Goal: Information Seeking & Learning: Understand process/instructions

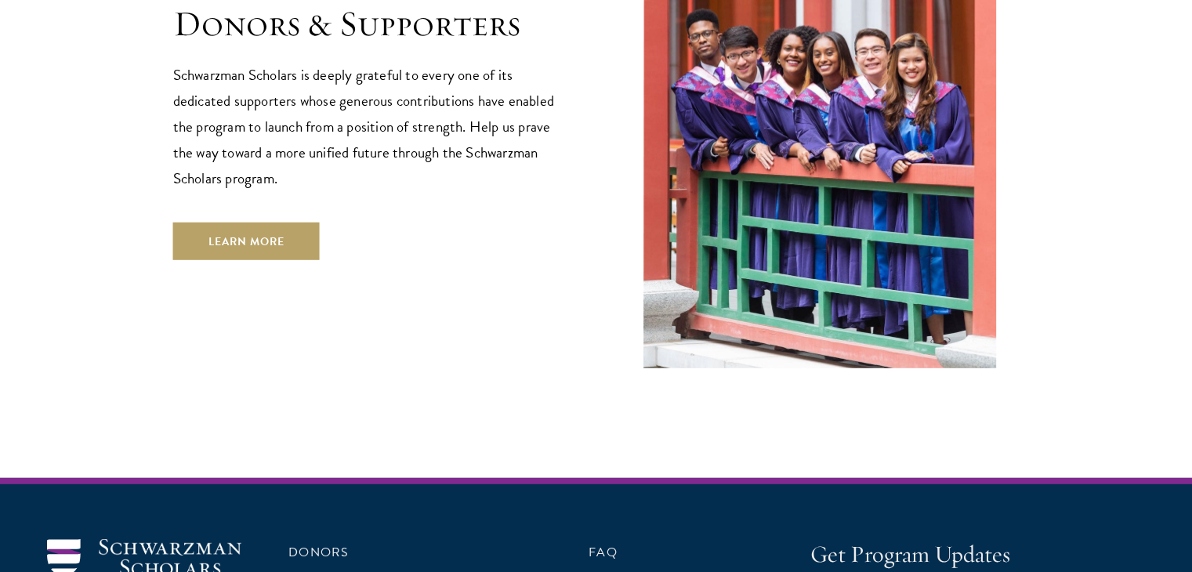
scroll to position [4692, 0]
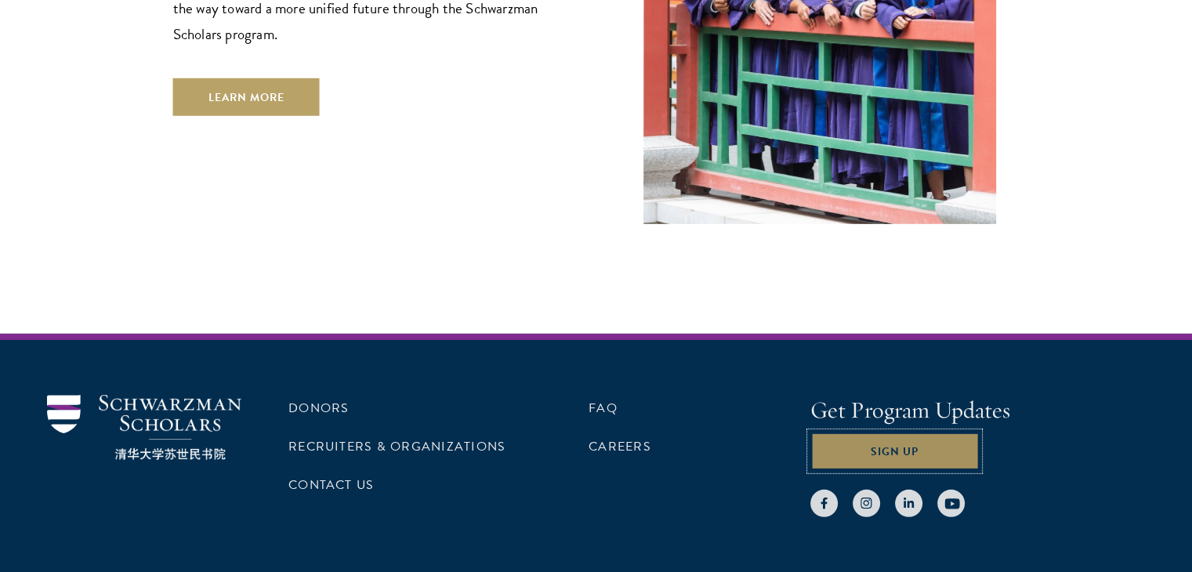
click at [928, 432] on button "Sign Up" at bounding box center [894, 451] width 168 height 38
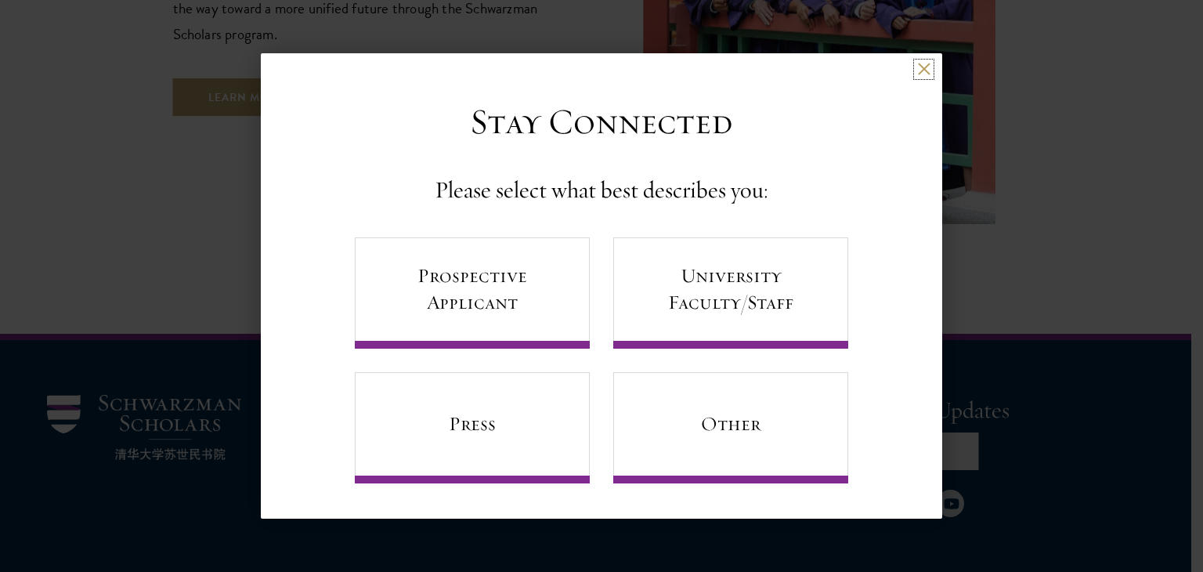
click at [917, 67] on button at bounding box center [923, 69] width 13 height 13
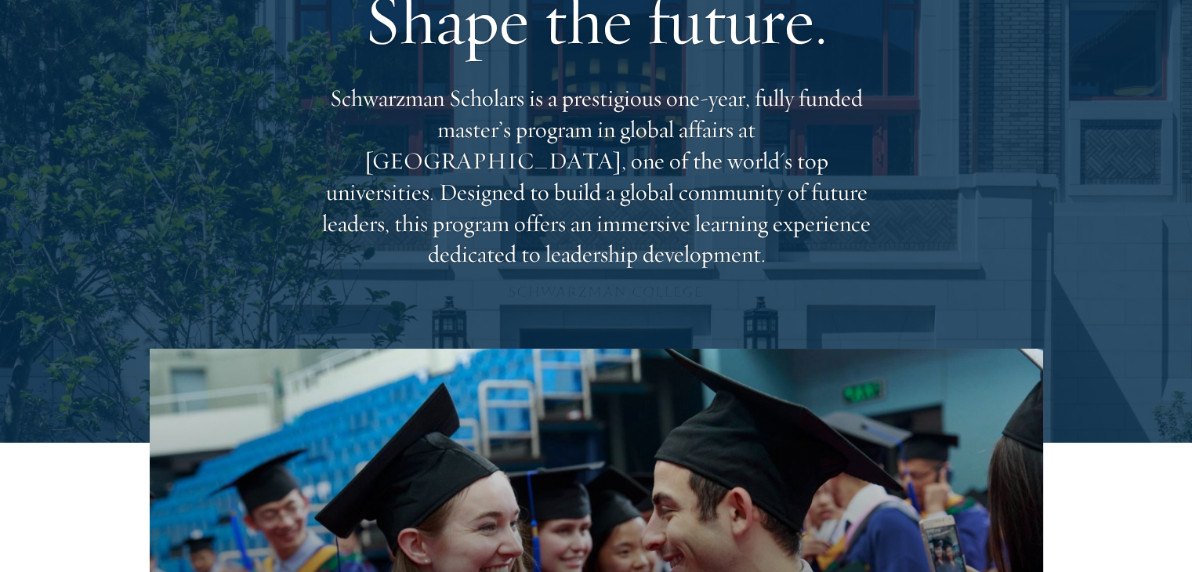
scroll to position [0, 0]
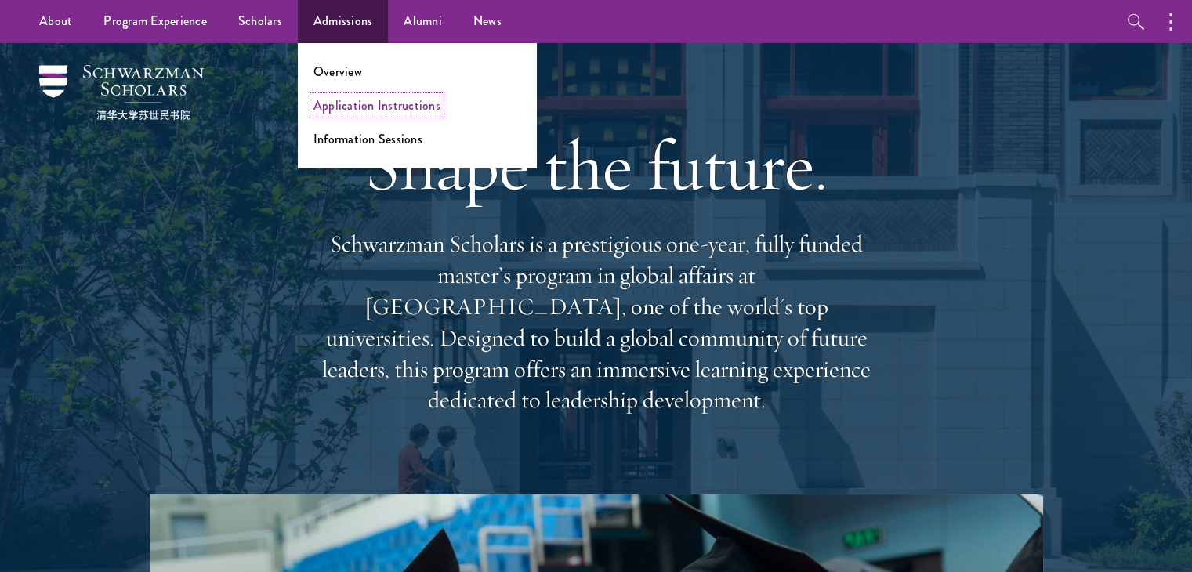
click at [388, 99] on link "Application Instructions" at bounding box center [376, 105] width 127 height 18
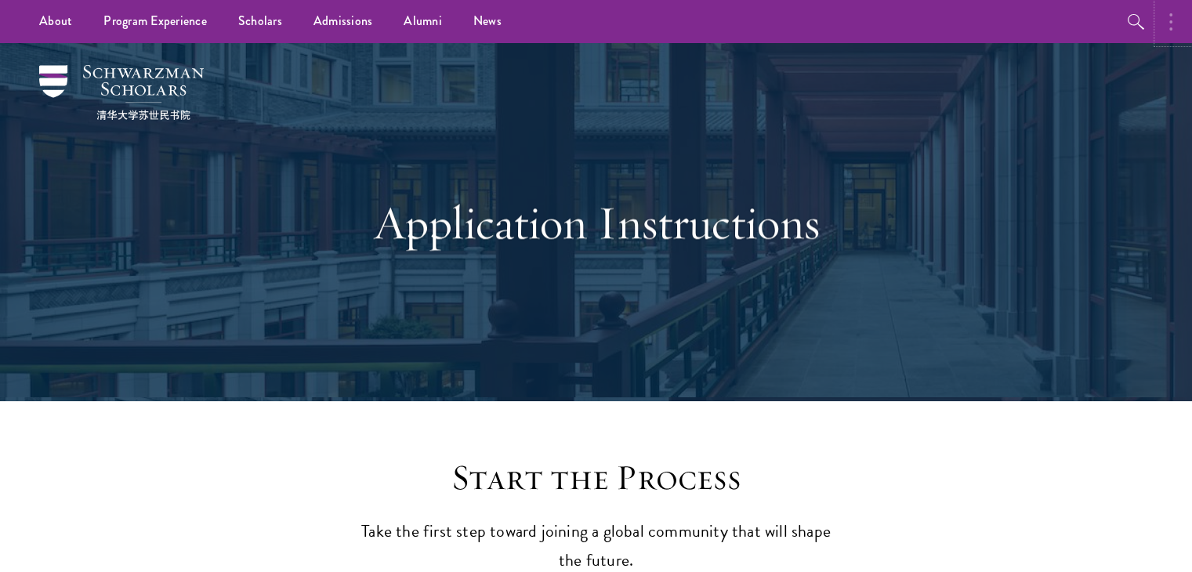
click at [1169, 23] on icon "button" at bounding box center [1170, 22] width 3 height 19
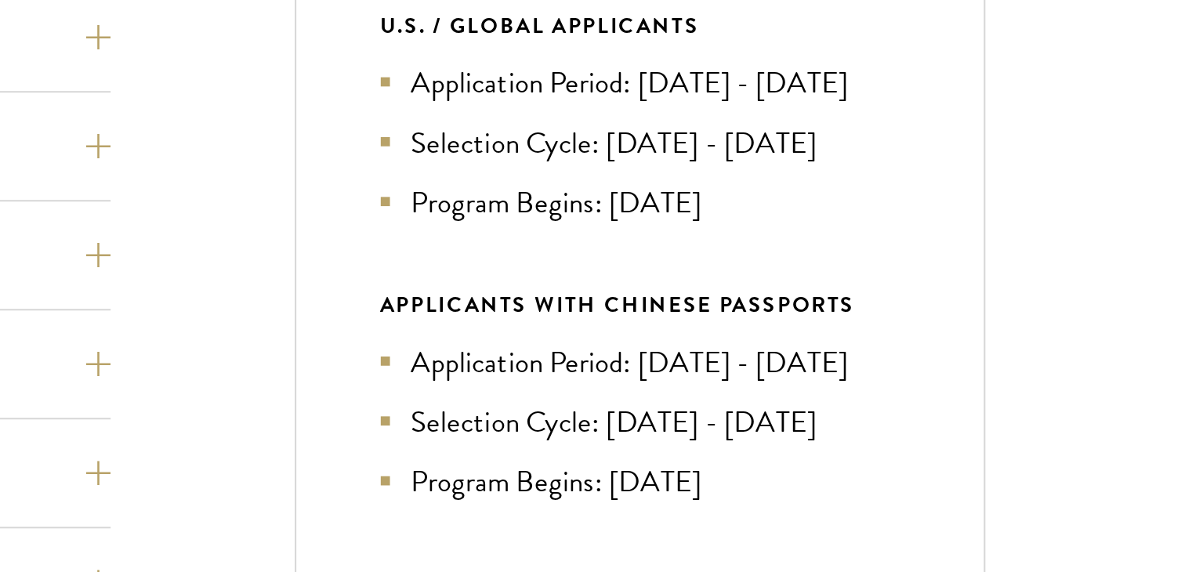
scroll to position [494, 0]
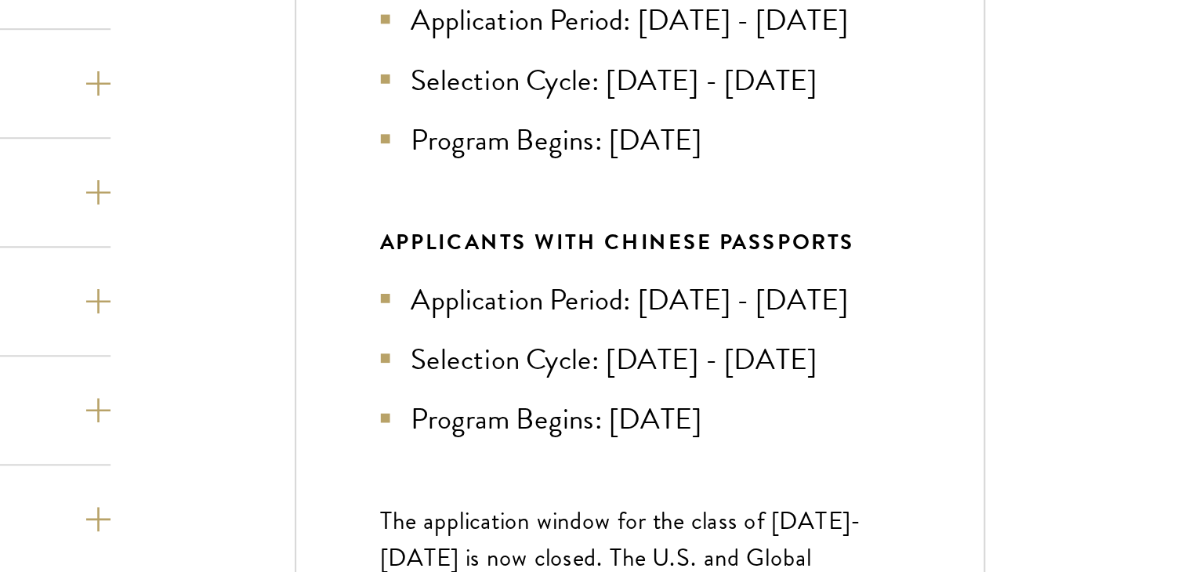
drag, startPoint x: 870, startPoint y: 423, endPoint x: 960, endPoint y: 429, distance: 90.3
click at [960, 429] on li "Application Period: Jan 2026 - May 2026" at bounding box center [866, 427] width 265 height 23
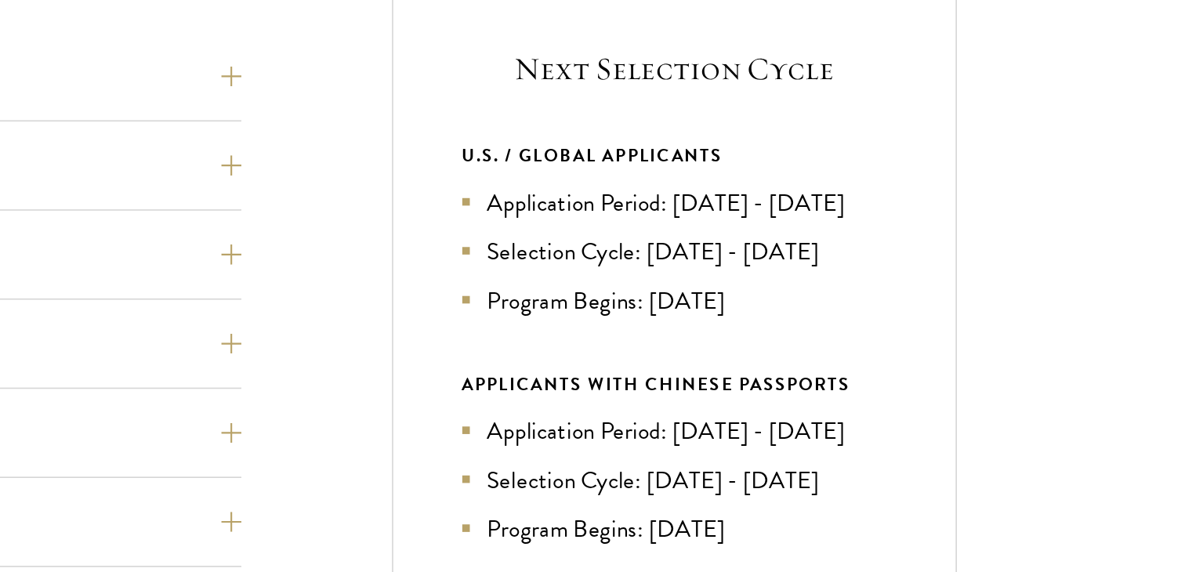
scroll to position [491, 0]
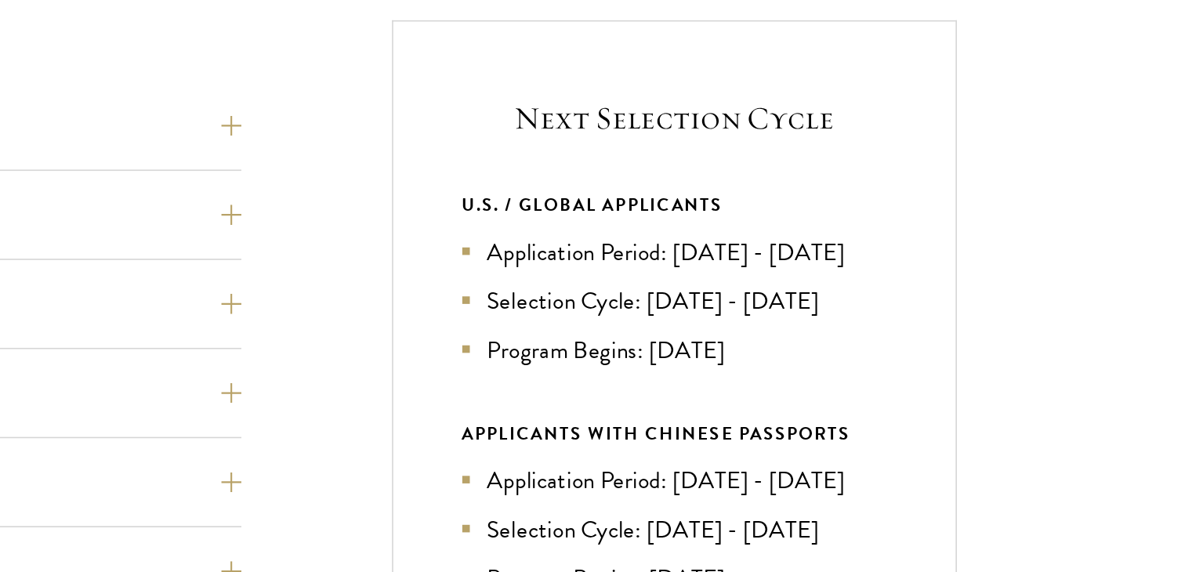
drag, startPoint x: 884, startPoint y: 284, endPoint x: 1012, endPoint y: 276, distance: 127.9
click at [1012, 276] on div "Next Selection Cycle U.S. / GLOBAL APPLICANTS Application Period: Apr 2026 - Se…" at bounding box center [866, 454] width 353 height 624
click at [945, 280] on li "Application Period: Apr 2026 - Sep 2026" at bounding box center [866, 286] width 265 height 23
click at [895, 284] on li "Application Period: Apr 2026 - Sep 2026" at bounding box center [866, 286] width 265 height 23
drag, startPoint x: 894, startPoint y: 284, endPoint x: 1011, endPoint y: 288, distance: 116.8
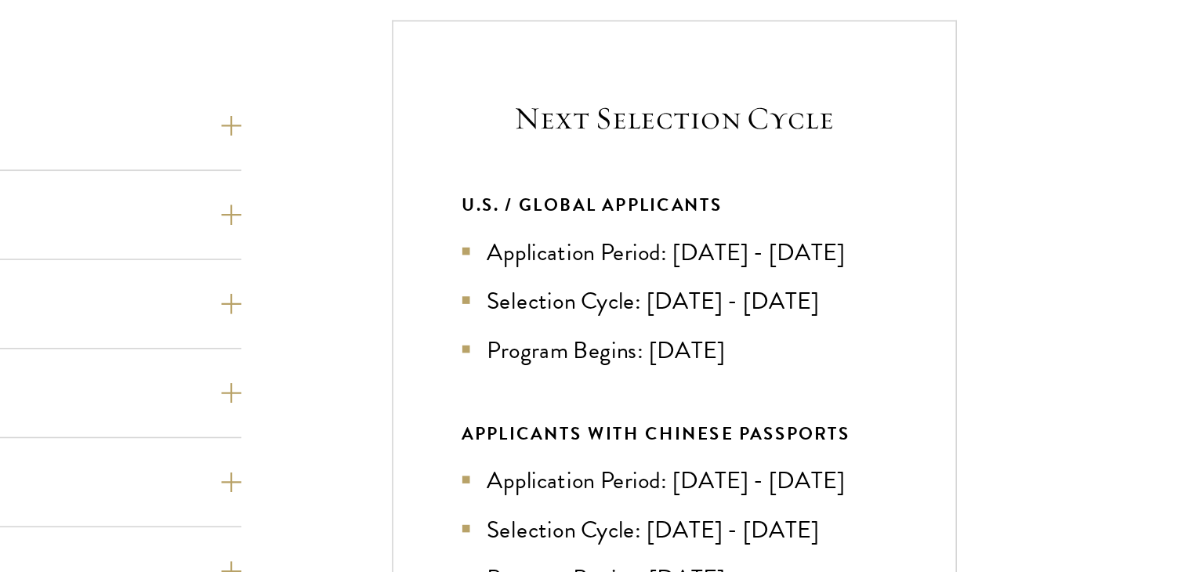
click at [1011, 288] on div "Next Selection Cycle U.S. / GLOBAL APPLICANTS Application Period: Apr 2026 - Se…" at bounding box center [866, 454] width 353 height 624
click at [999, 287] on div "Next Selection Cycle U.S. / GLOBAL APPLICANTS Application Period: Apr 2026 - Se…" at bounding box center [866, 454] width 353 height 624
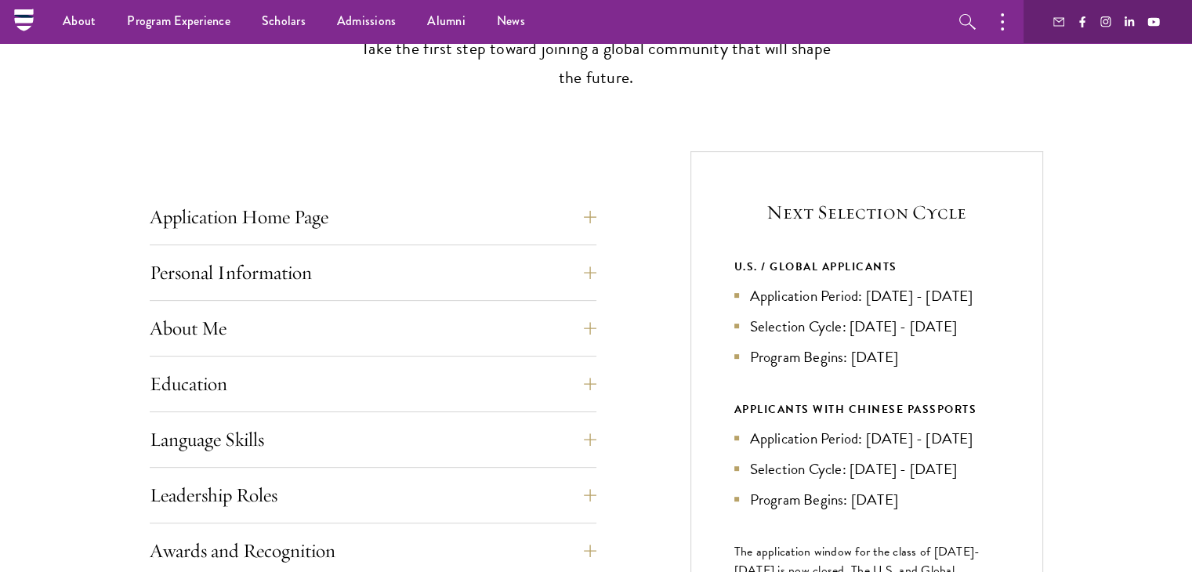
scroll to position [0, 0]
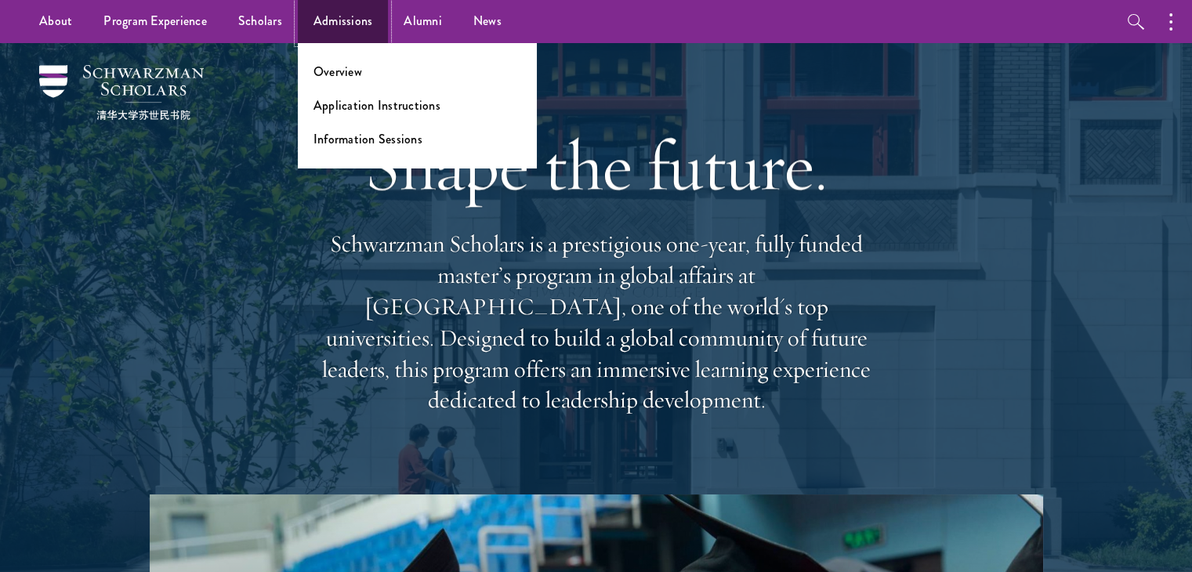
click at [351, 13] on link "Admissions" at bounding box center [343, 21] width 91 height 43
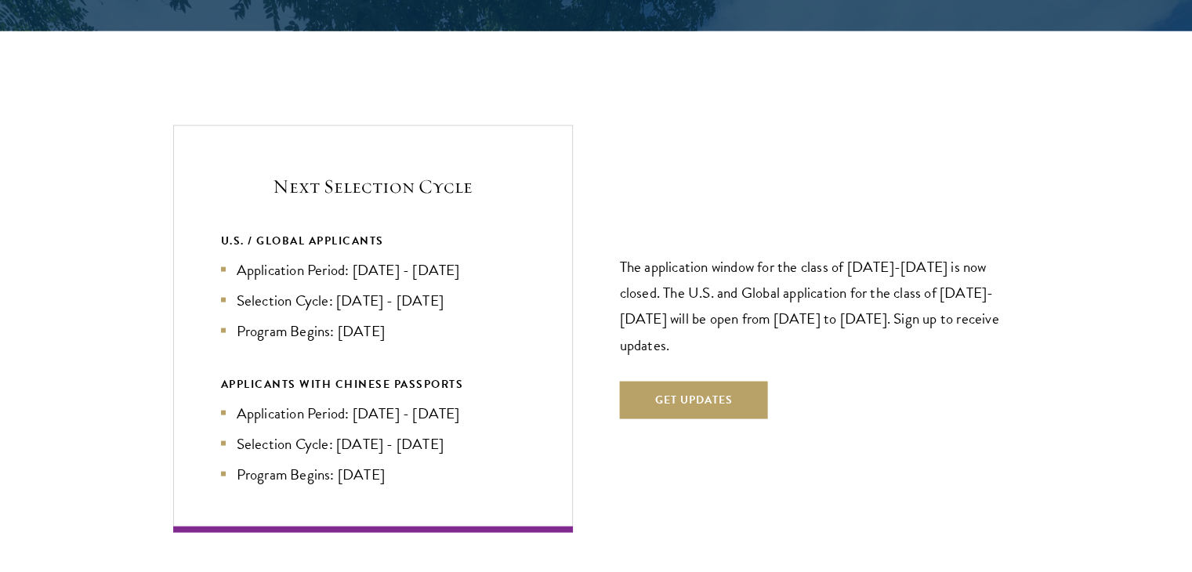
scroll to position [3277, 0]
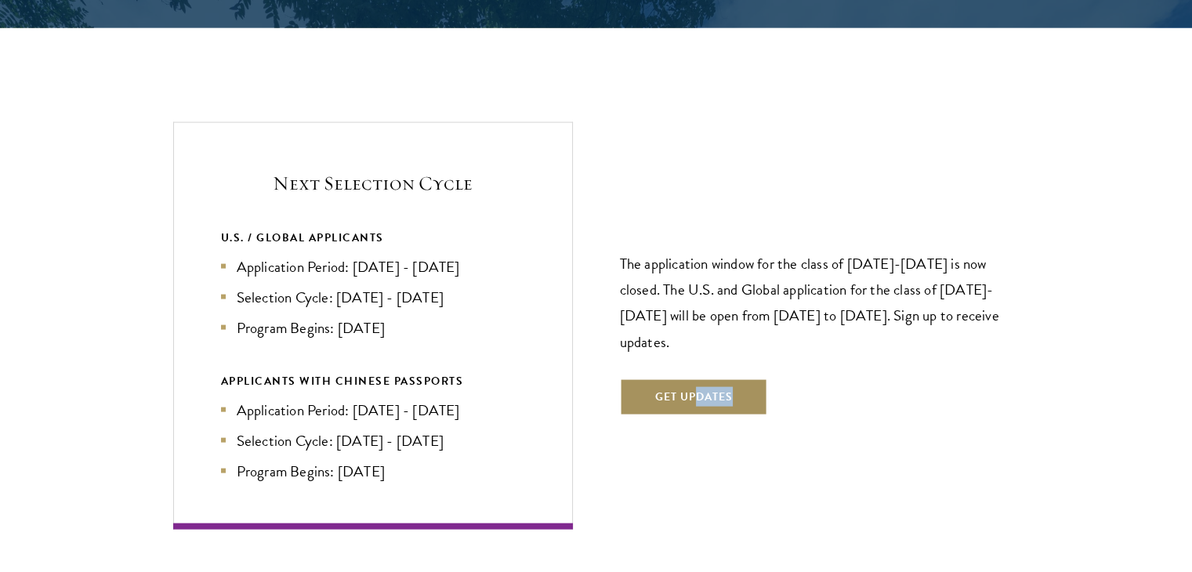
drag, startPoint x: 692, startPoint y: 385, endPoint x: 701, endPoint y: 373, distance: 15.2
click at [701, 373] on div "The application window for the class of 2026-2027 is now closed. The U.S. and G…" at bounding box center [820, 325] width 400 height 273
click at [701, 378] on button "Get Updates" at bounding box center [694, 397] width 148 height 38
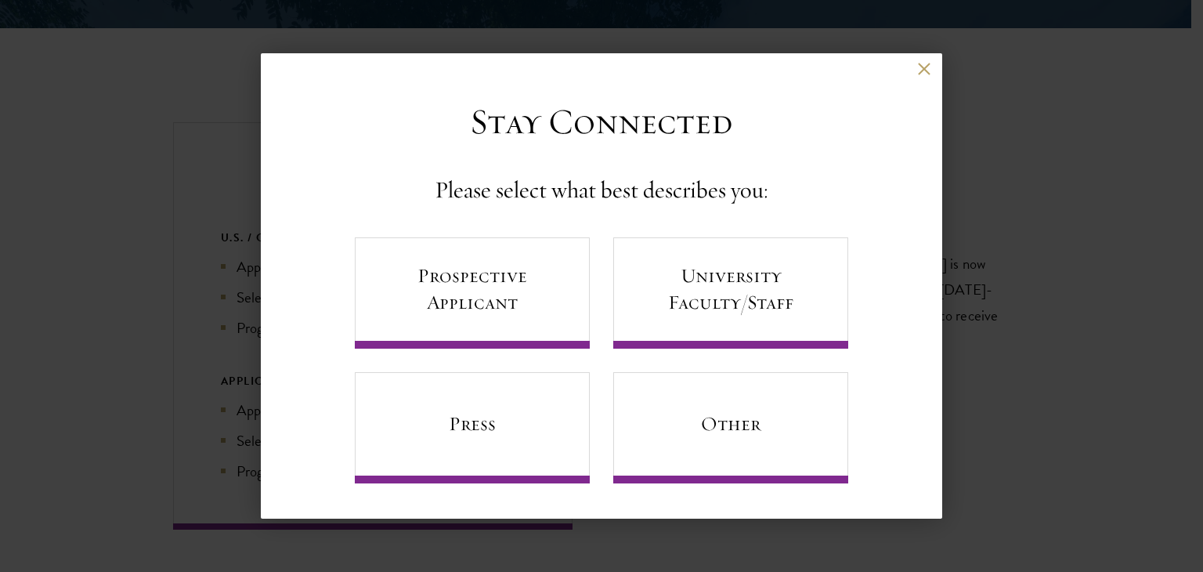
click at [928, 77] on div "Back" at bounding box center [602, 82] width 682 height 38
drag, startPoint x: 931, startPoint y: 60, endPoint x: 921, endPoint y: 67, distance: 11.8
click at [921, 67] on div "Back Stay Connected Please select what best describes you: Prospective Applican…" at bounding box center [602, 286] width 682 height 466
click at [921, 67] on button at bounding box center [923, 69] width 13 height 13
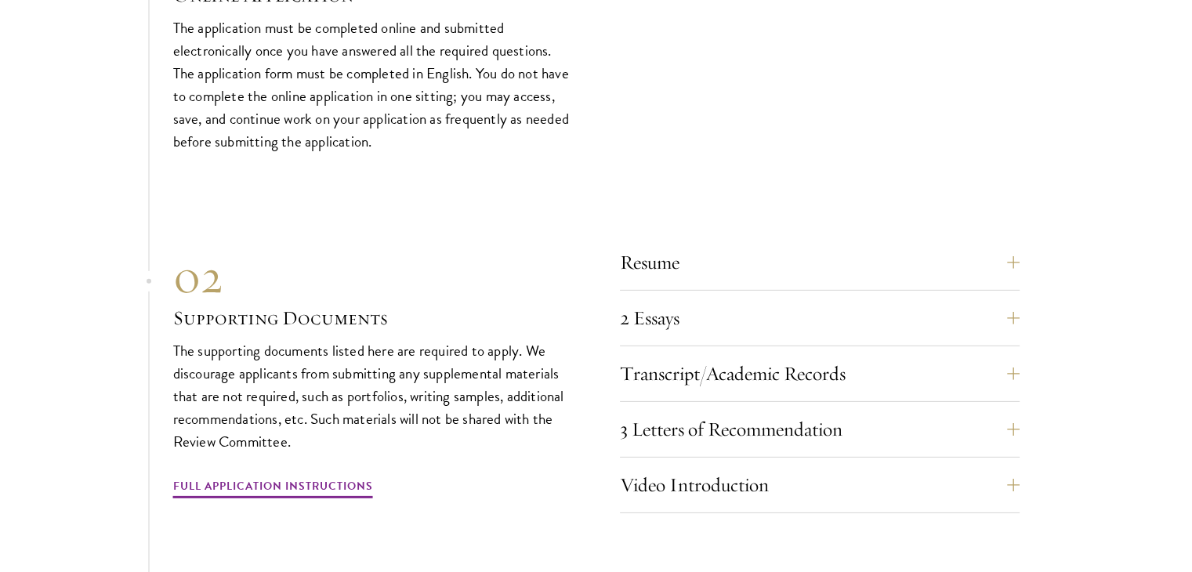
scroll to position [4738, 0]
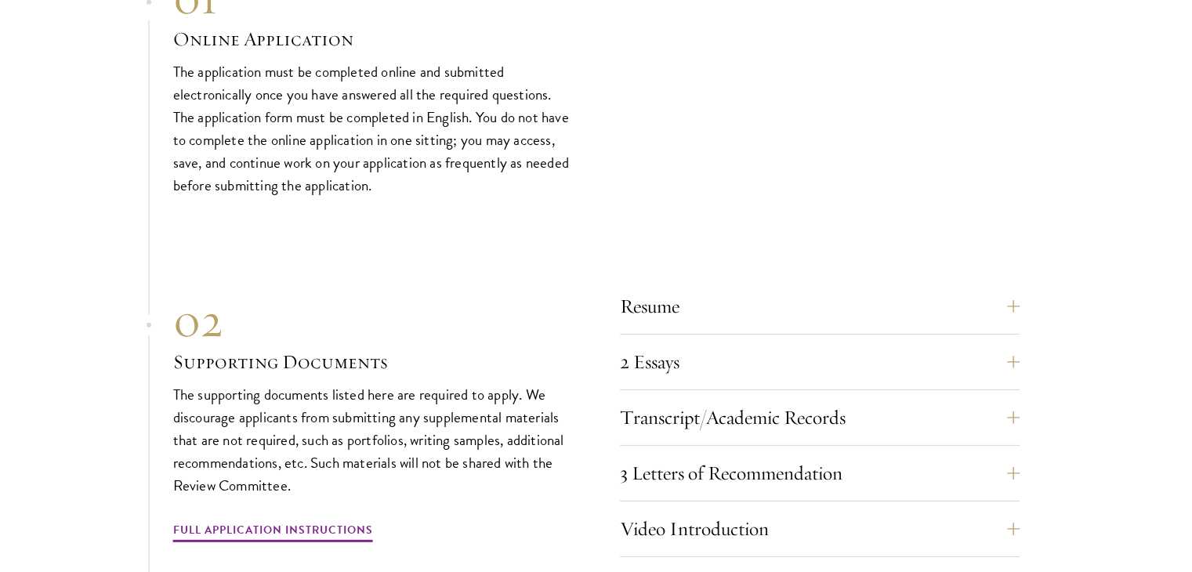
click at [707, 295] on div "Resume A current version of your resume or CV (maximum 2 pages)." at bounding box center [820, 310] width 400 height 47
click at [648, 343] on button "2 Essays" at bounding box center [831, 362] width 400 height 38
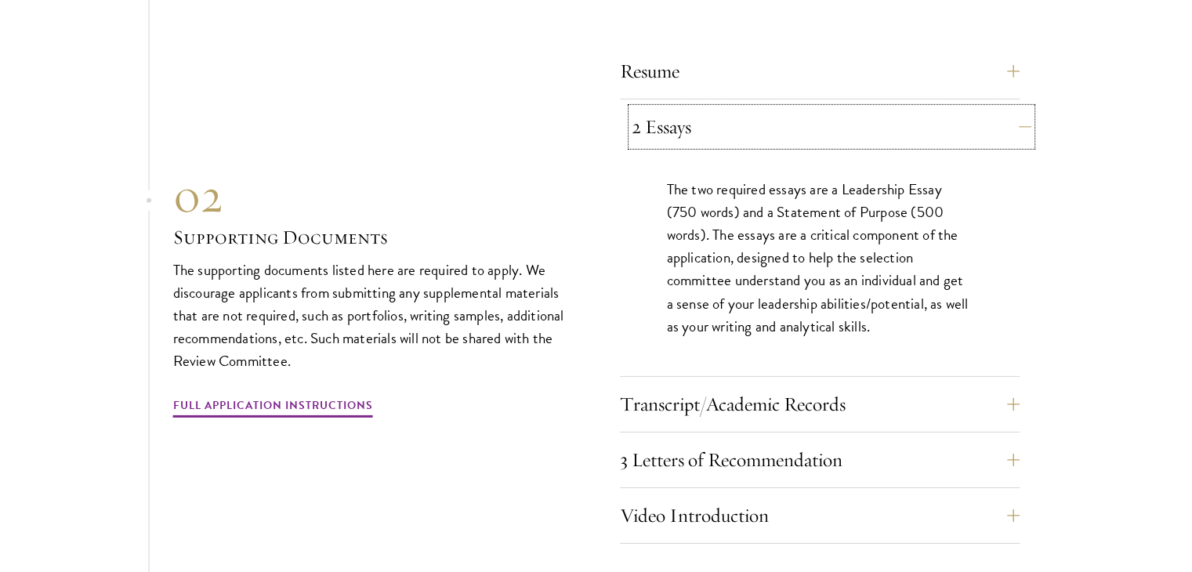
scroll to position [4974, 0]
click at [664, 384] on button "Transcript/Academic Records" at bounding box center [831, 403] width 400 height 38
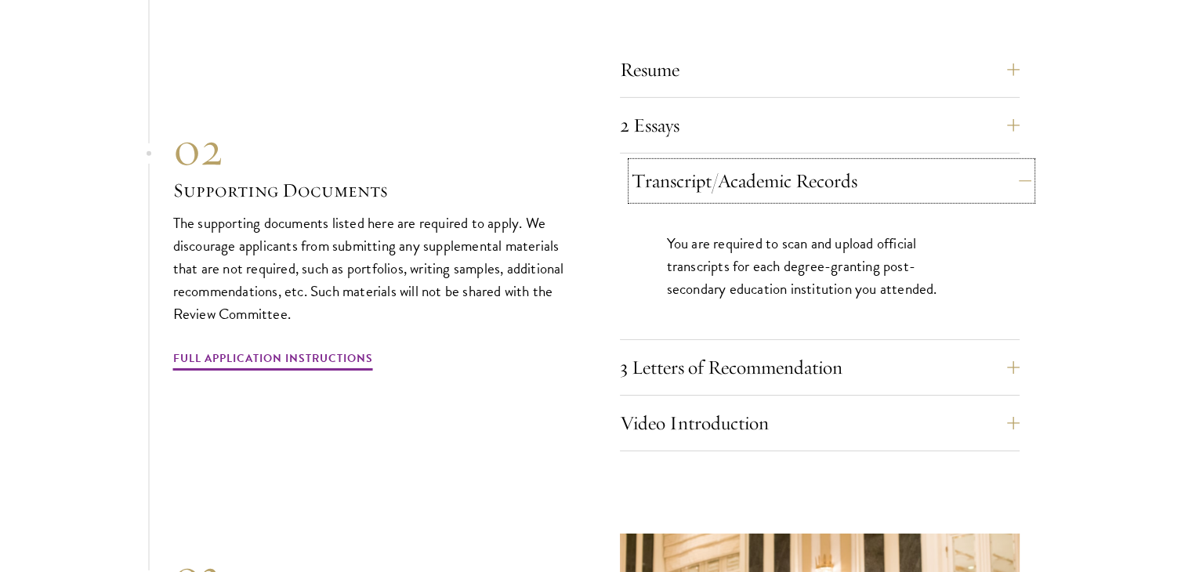
scroll to position [5041, 0]
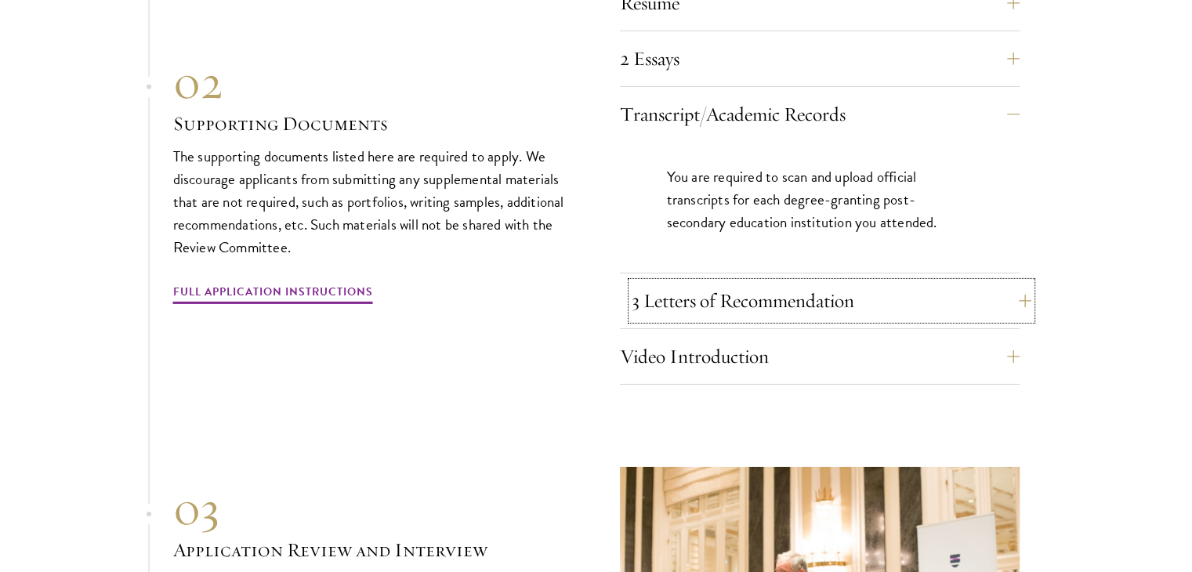
click at [737, 282] on button "3 Letters of Recommendation" at bounding box center [831, 301] width 400 height 38
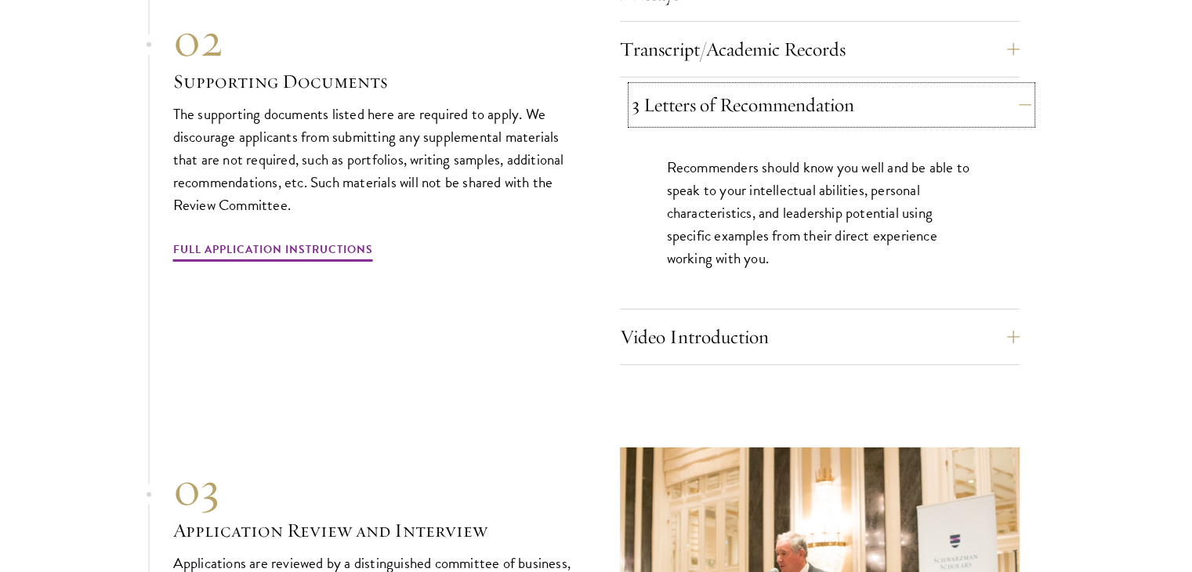
scroll to position [5111, 0]
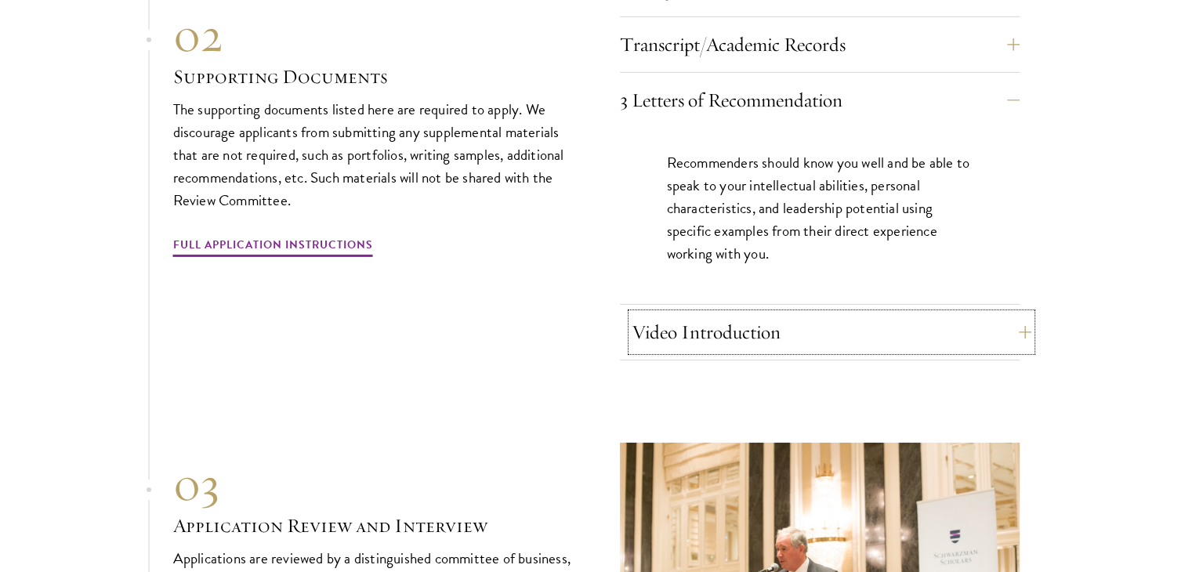
click at [714, 313] on button "Video Introduction" at bounding box center [831, 332] width 400 height 38
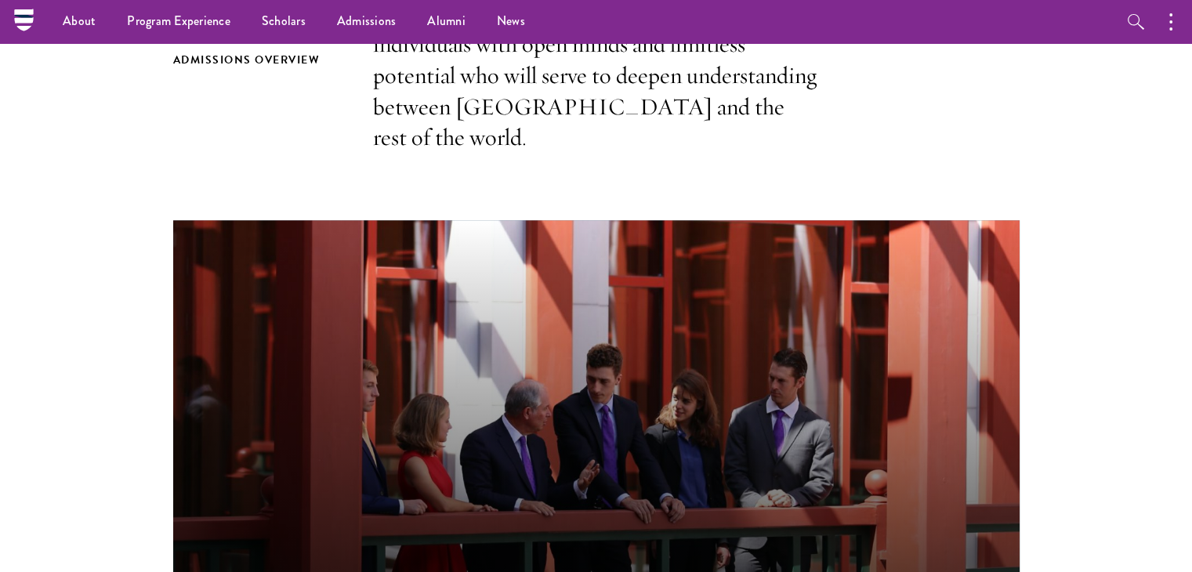
scroll to position [0, 0]
